Goal: Task Accomplishment & Management: Use online tool/utility

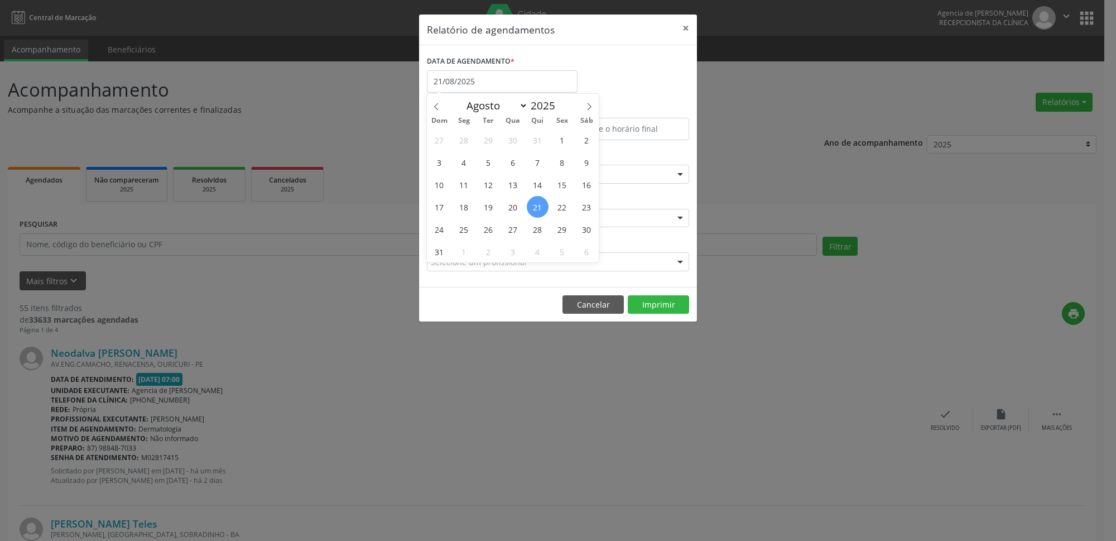
select select "7"
click at [595, 64] on div "DATA DE AGENDAMENTO * [DATE]" at bounding box center [558, 76] width 268 height 47
select select "7"
click at [530, 78] on input "21/08/2025" at bounding box center [502, 81] width 151 height 22
click at [536, 234] on span "28" at bounding box center [538, 229] width 22 height 22
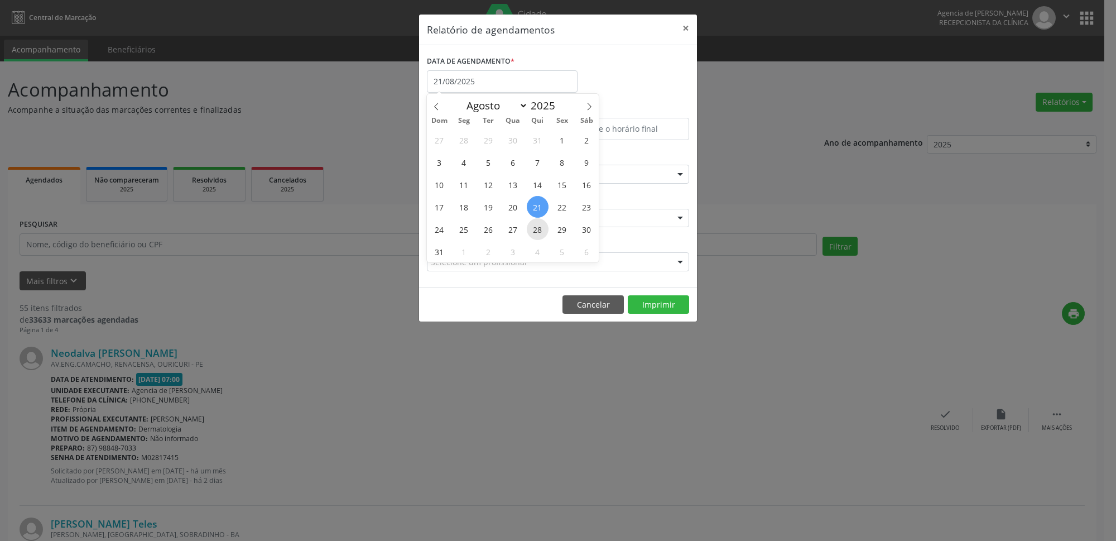
type input "[DATE]"
click at [536, 234] on span "28" at bounding box center [538, 229] width 22 height 22
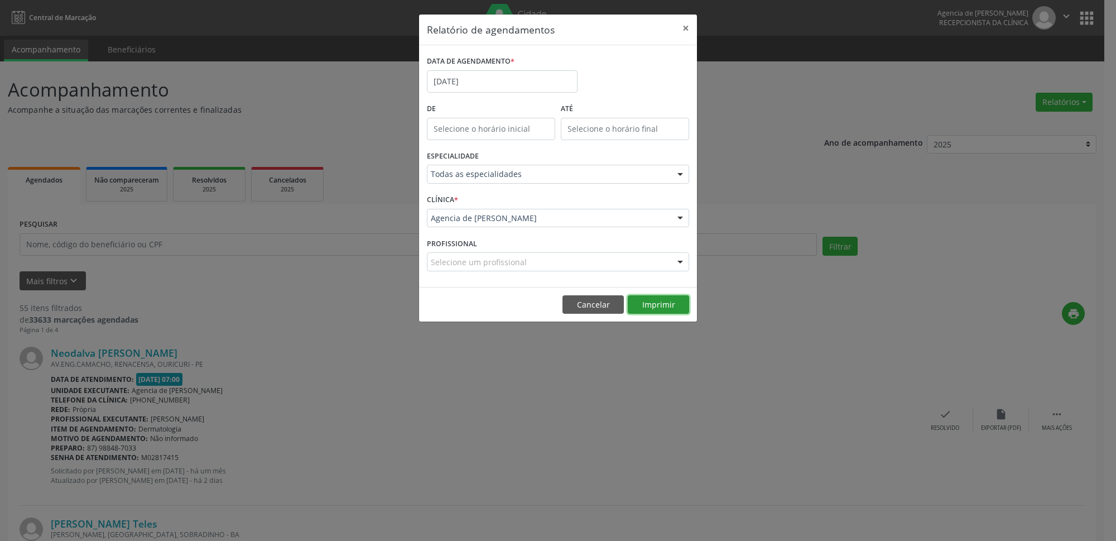
click at [672, 312] on button "Imprimir" at bounding box center [658, 304] width 61 height 19
drag, startPoint x: 687, startPoint y: 31, endPoint x: 1115, endPoint y: 540, distance: 665.2
click at [686, 31] on button "×" at bounding box center [686, 28] width 22 height 27
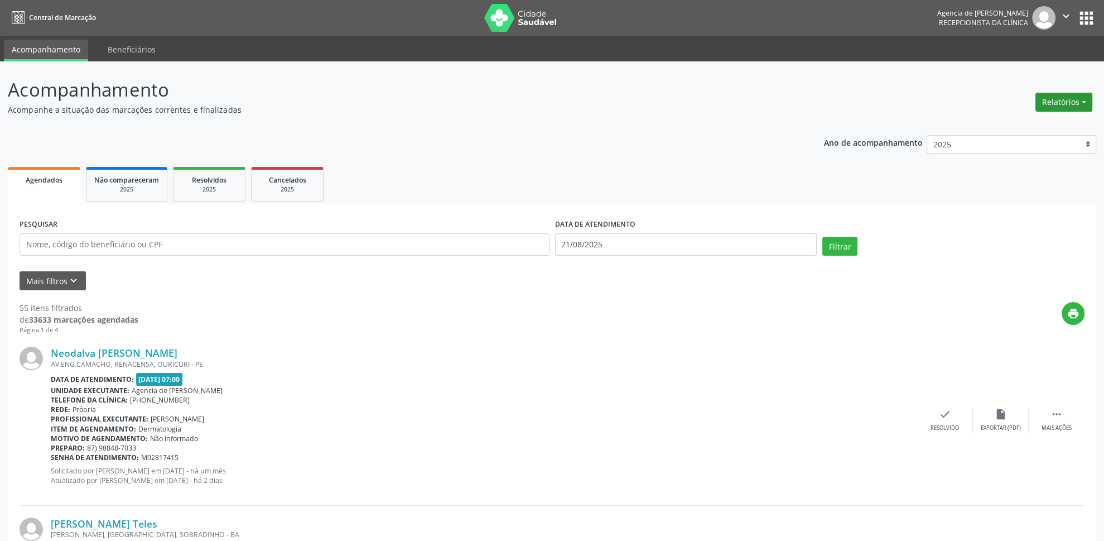
click at [1063, 105] on button "Relatórios" at bounding box center [1063, 102] width 57 height 19
click at [1001, 119] on link "Agendamentos" at bounding box center [1034, 127] width 120 height 16
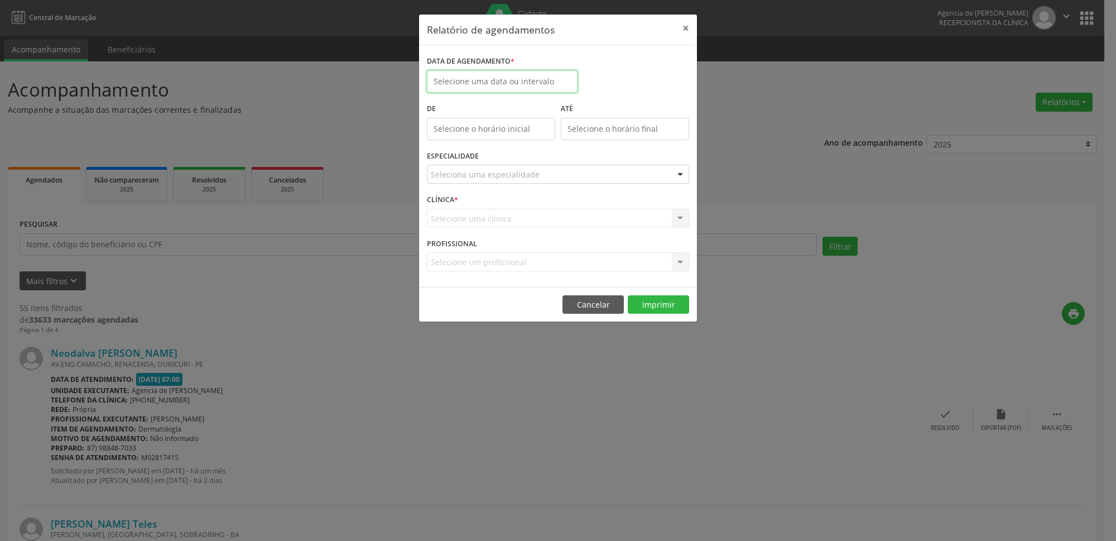
click at [470, 83] on input "text" at bounding box center [502, 81] width 151 height 22
click at [538, 208] on span "21" at bounding box center [538, 207] width 22 height 22
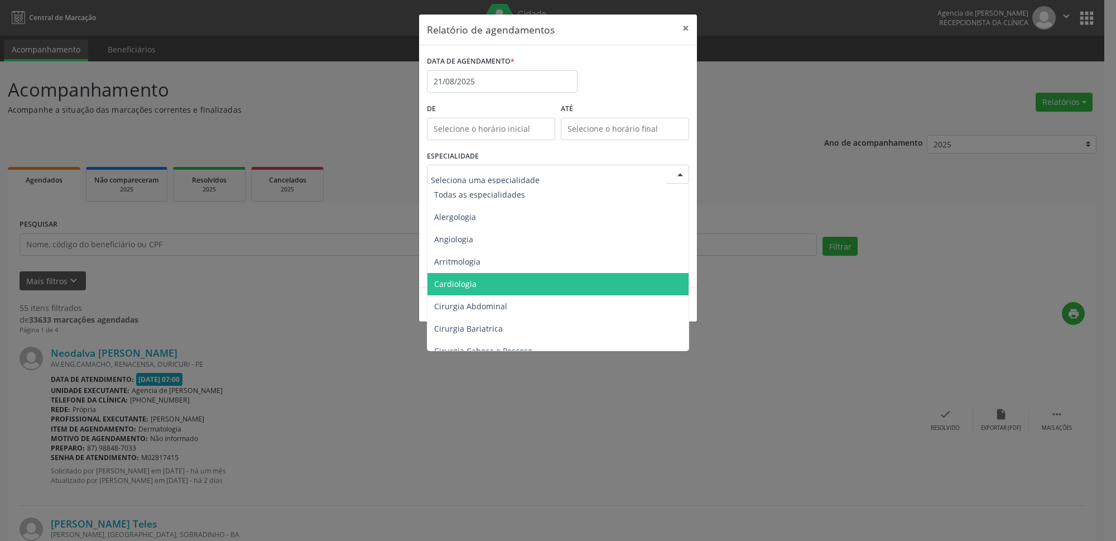
click at [490, 278] on span "Cardiologia" at bounding box center [558, 284] width 263 height 22
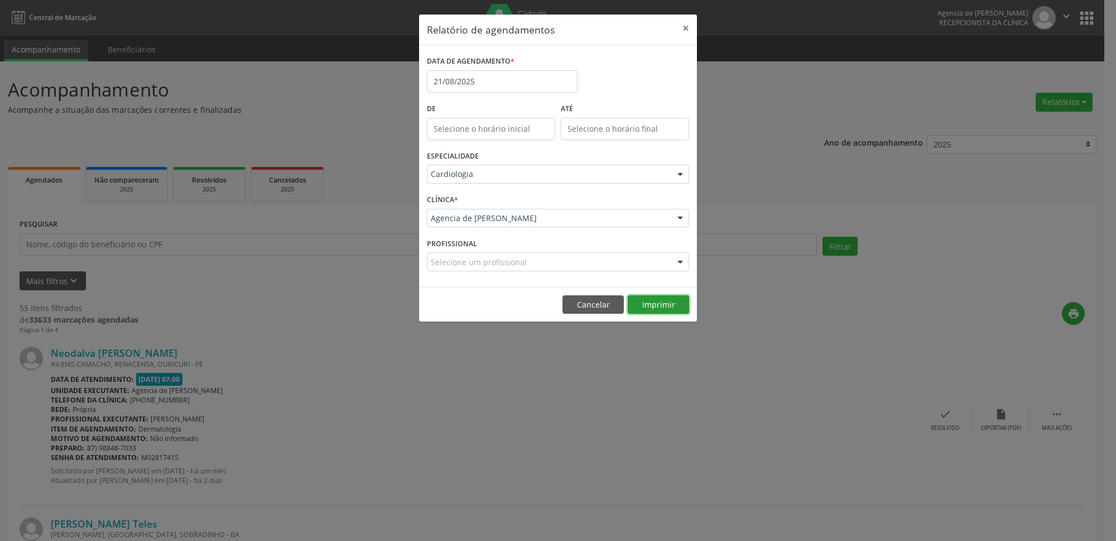
click at [658, 304] on button "Imprimir" at bounding box center [658, 304] width 61 height 19
click at [510, 78] on input "21/08/2025" at bounding box center [502, 81] width 151 height 22
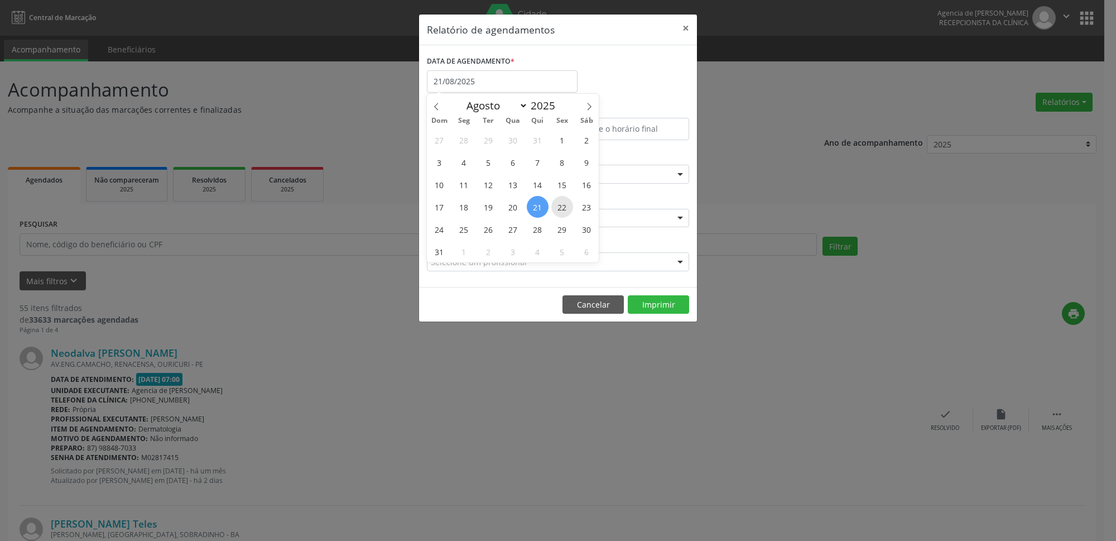
click at [561, 207] on span "22" at bounding box center [562, 207] width 22 height 22
type input "[DATE]"
click at [561, 207] on span "22" at bounding box center [562, 207] width 22 height 22
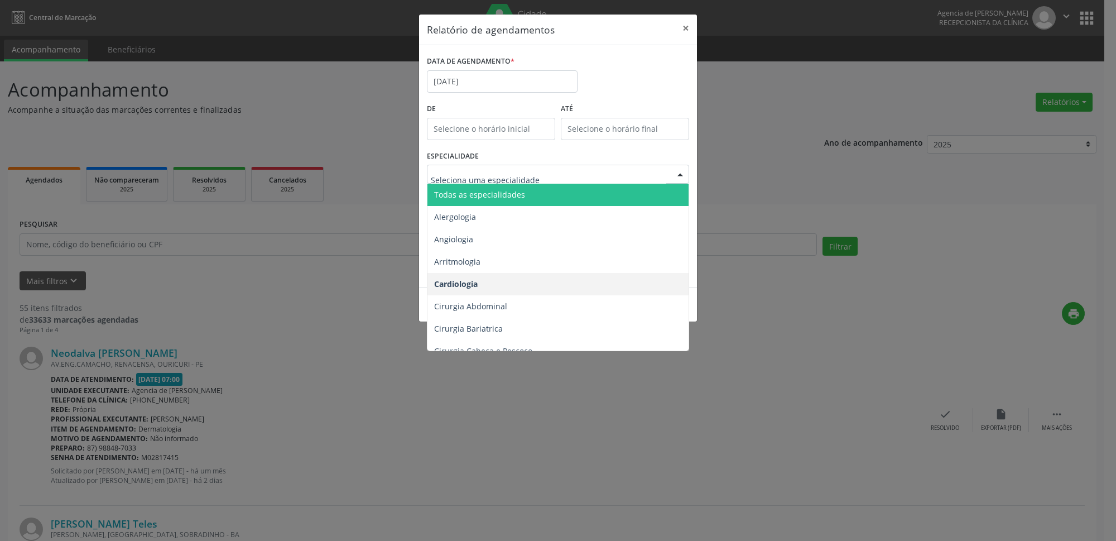
click at [498, 192] on span "Todas as especialidades" at bounding box center [479, 194] width 91 height 11
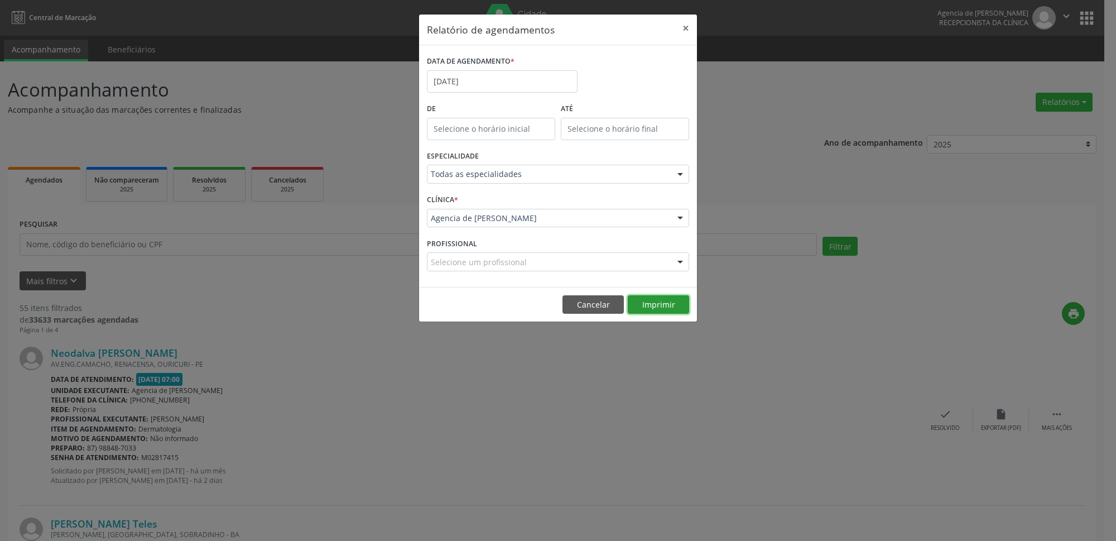
click at [662, 304] on button "Imprimir" at bounding box center [658, 304] width 61 height 19
click at [474, 81] on input "[DATE]" at bounding box center [502, 81] width 151 height 22
click at [509, 80] on input "[DATE]" at bounding box center [502, 81] width 151 height 22
click at [481, 81] on input "[DATE]" at bounding box center [502, 81] width 151 height 22
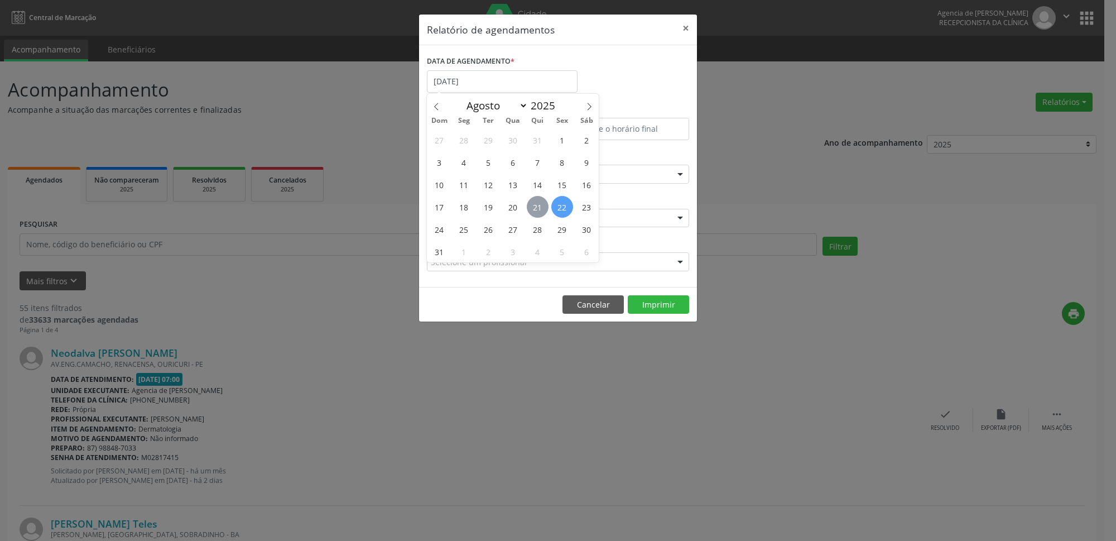
click at [539, 207] on span "21" at bounding box center [538, 207] width 22 height 22
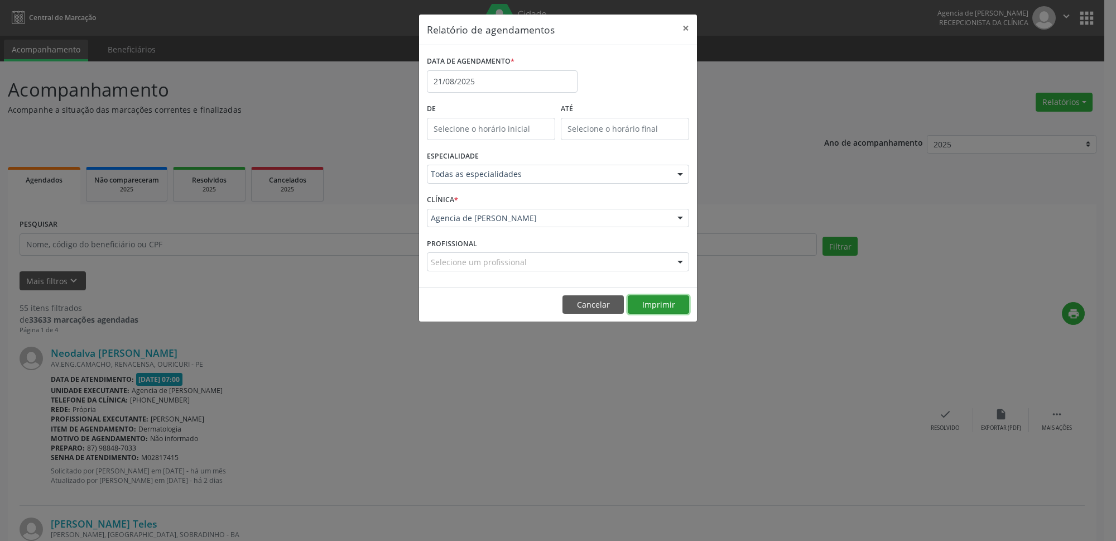
click at [667, 309] on button "Imprimir" at bounding box center [658, 304] width 61 height 19
